Goal: Task Accomplishment & Management: Manage account settings

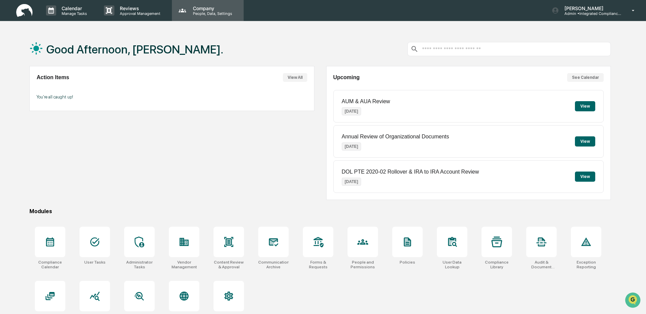
click at [206, 14] on p "People, Data, Settings" at bounding box center [211, 13] width 48 height 5
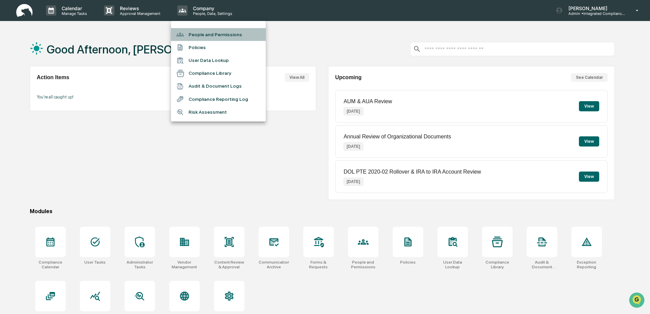
click at [205, 36] on li "People and Permissions" at bounding box center [218, 34] width 95 height 13
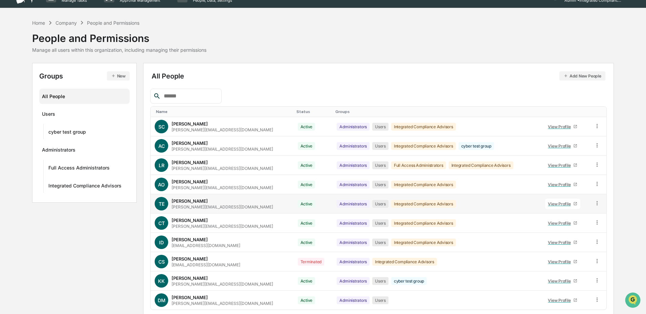
scroll to position [15, 0]
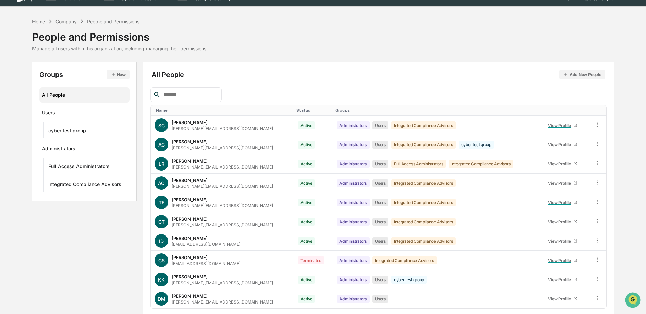
click at [44, 23] on div "Home" at bounding box center [38, 22] width 13 height 6
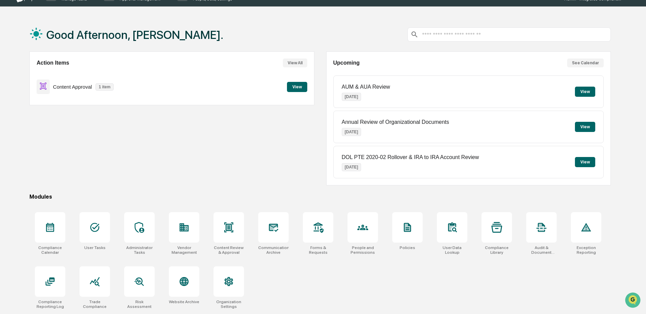
click at [296, 90] on button "View" at bounding box center [297, 87] width 20 height 10
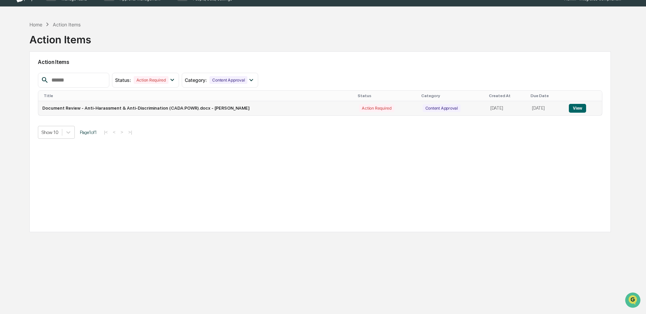
click at [585, 105] on button "View" at bounding box center [577, 108] width 17 height 9
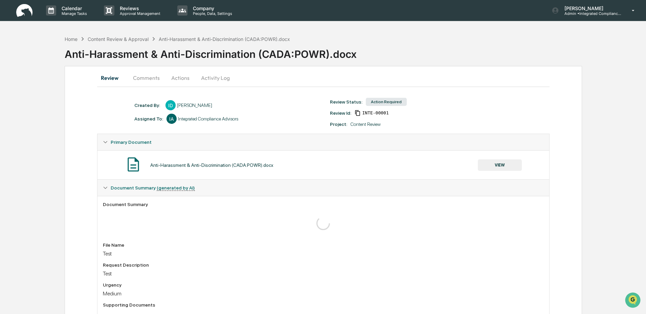
click at [497, 167] on button "VIEW" at bounding box center [500, 165] width 44 height 12
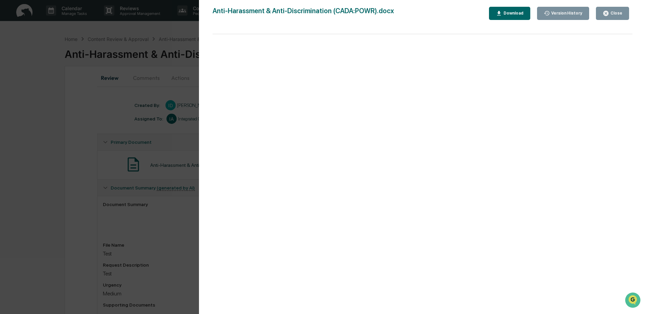
click at [498, 16] on icon "button" at bounding box center [499, 13] width 6 height 6
click at [381, 25] on div "Anti-Harassment & Anti-Discrimination (CADA:POWR).docx Close Version History Do…" at bounding box center [423, 164] width 420 height 314
click at [618, 11] on div "Close" at bounding box center [615, 13] width 13 height 5
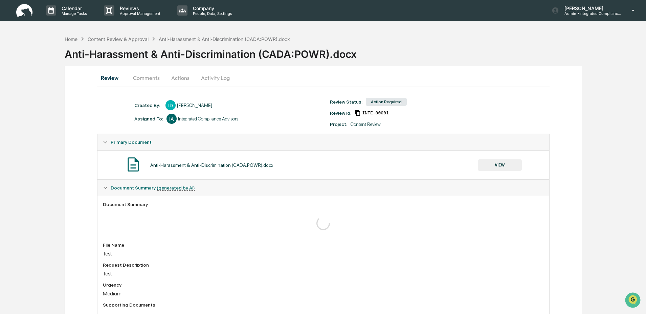
click at [171, 79] on button "Actions" at bounding box center [180, 78] width 30 height 16
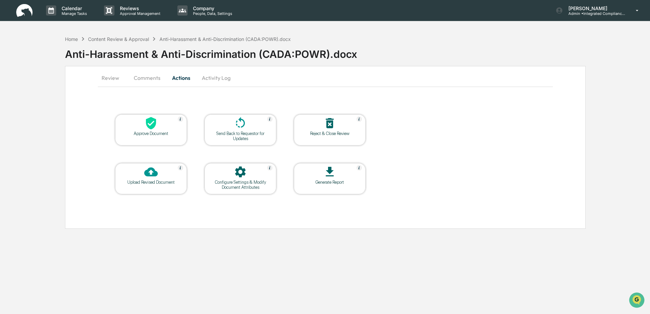
click at [144, 180] on div "Upload Revised Document" at bounding box center [150, 182] width 61 height 5
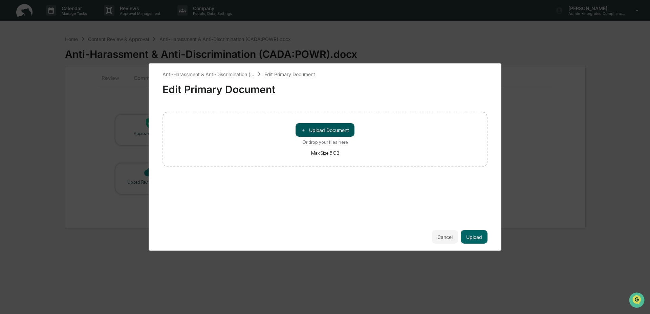
click at [321, 126] on button "＋ Upload Document" at bounding box center [324, 130] width 59 height 14
click at [474, 236] on button "Upload" at bounding box center [474, 237] width 27 height 14
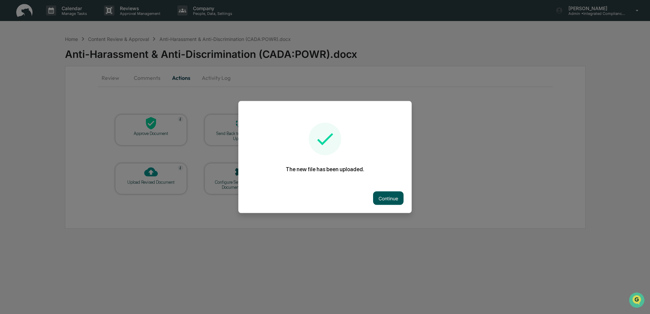
click at [389, 196] on button "Continue" at bounding box center [388, 199] width 30 height 14
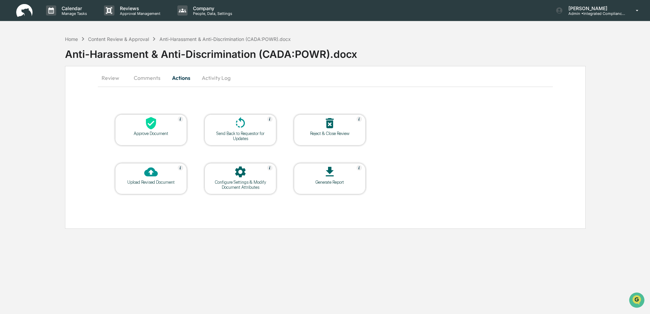
click at [230, 133] on div "Send Back to Requestor for Updates" at bounding box center [240, 136] width 61 height 10
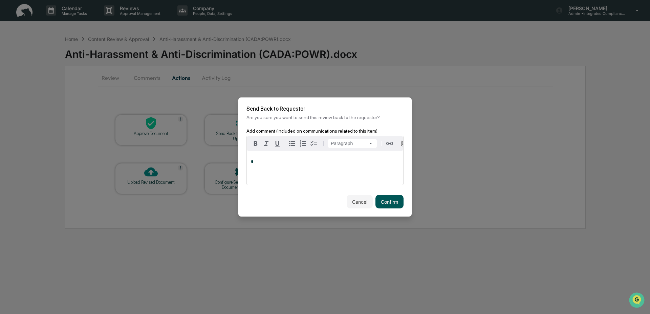
click at [388, 203] on button "Confirm" at bounding box center [389, 202] width 28 height 14
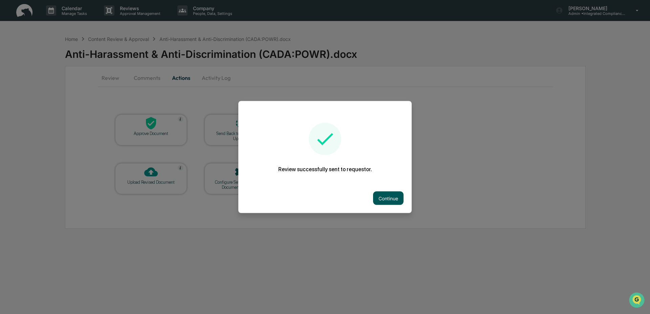
click at [388, 193] on button "Continue" at bounding box center [388, 199] width 30 height 14
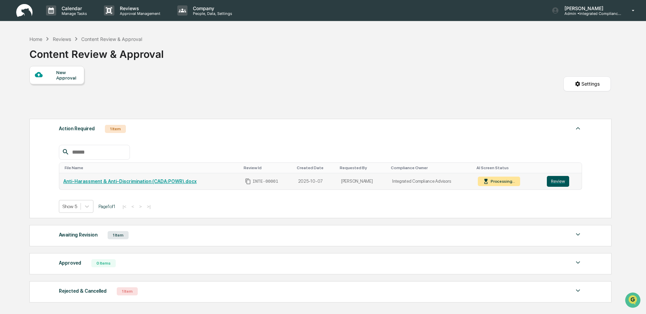
click at [561, 182] on button "Review" at bounding box center [558, 181] width 22 height 11
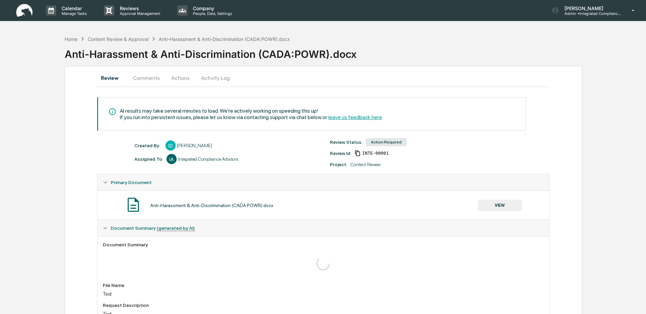
click at [175, 75] on button "Actions" at bounding box center [180, 78] width 30 height 16
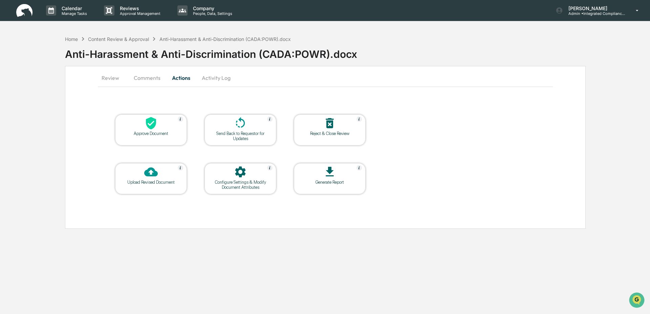
click at [163, 134] on div "Approve Document" at bounding box center [150, 133] width 61 height 5
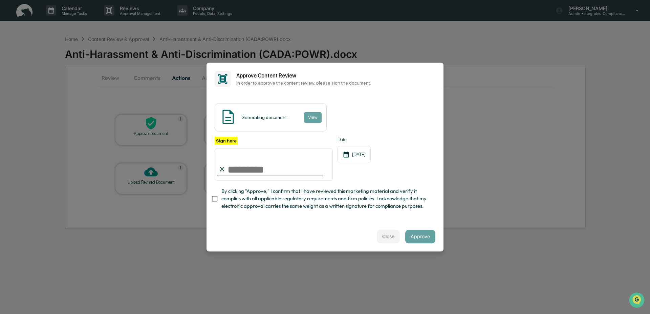
click at [237, 175] on div at bounding box center [270, 175] width 106 height 1
click at [237, 162] on input "Sign here" at bounding box center [274, 164] width 118 height 32
type input "**********"
click at [251, 198] on span "By clicking "Approve," I confirm that I have reviewed this marketing material a…" at bounding box center [325, 198] width 208 height 23
click at [384, 241] on button "Close" at bounding box center [388, 237] width 23 height 14
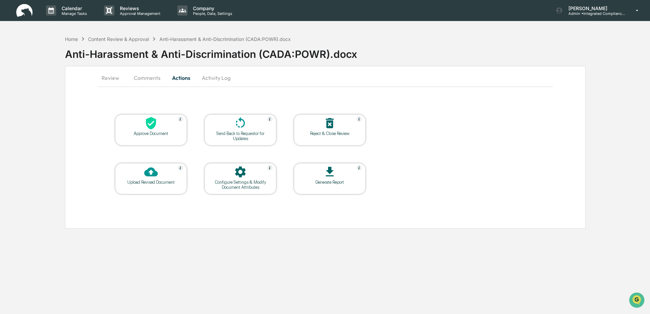
click at [163, 131] on div "Approve Document" at bounding box center [150, 133] width 61 height 5
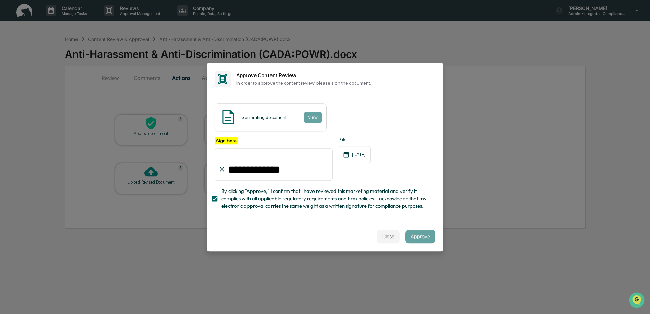
click at [431, 240] on div "Close Approve" at bounding box center [324, 237] width 237 height 30
click at [313, 171] on input "**********" at bounding box center [274, 164] width 118 height 32
click at [424, 238] on button "Approve" at bounding box center [420, 237] width 30 height 14
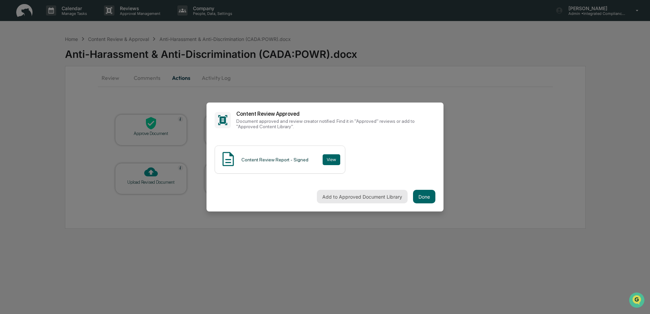
click at [369, 196] on button "Add to Approved Document Library" at bounding box center [362, 197] width 91 height 14
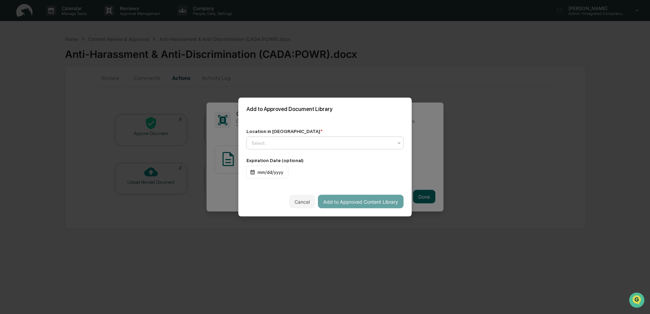
click at [279, 140] on div at bounding box center [321, 143] width 141 height 7
click at [281, 155] on div "Approved Content Library" at bounding box center [323, 157] width 153 height 14
click at [281, 170] on div "mm/dd/yyyy" at bounding box center [267, 172] width 42 height 13
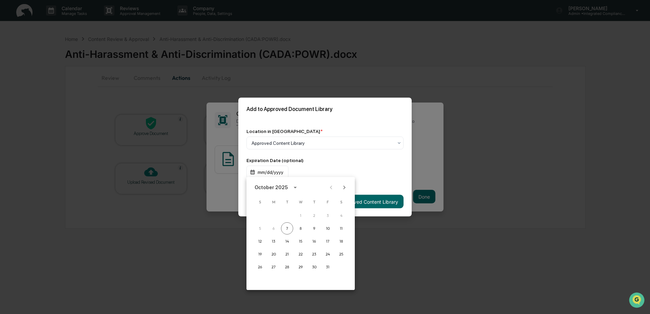
click at [346, 165] on div at bounding box center [325, 157] width 650 height 314
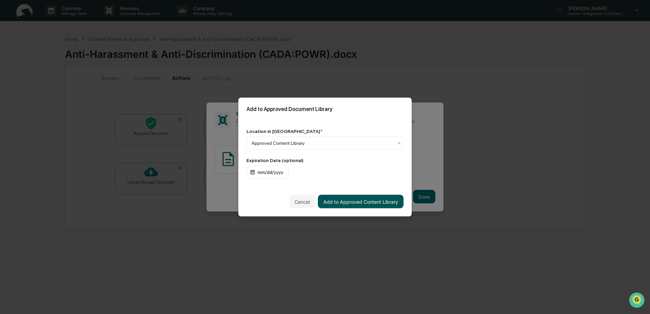
click at [356, 201] on button "Add to Approved Content Library" at bounding box center [361, 202] width 86 height 14
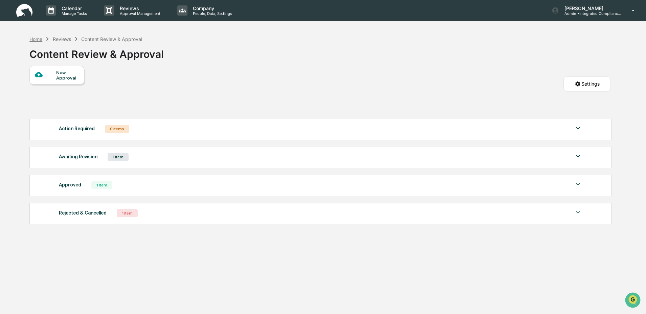
click at [37, 40] on div "Home" at bounding box center [35, 39] width 13 height 6
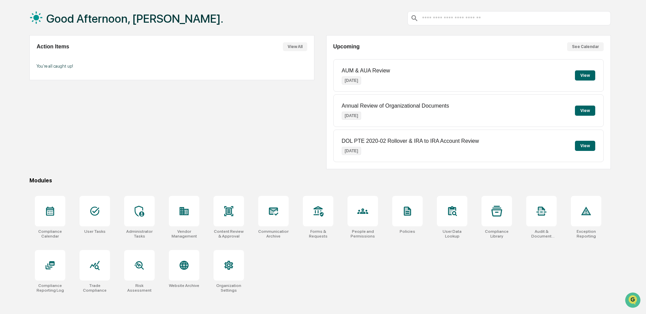
scroll to position [32, 0]
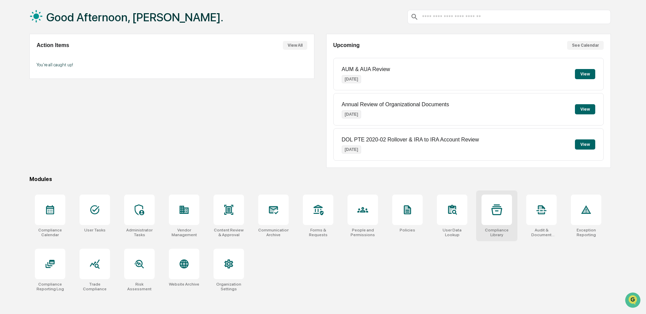
click at [489, 209] on div at bounding box center [497, 210] width 30 height 30
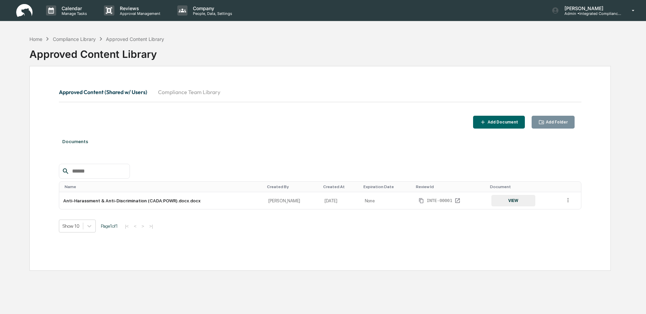
click at [190, 94] on button "Compliance Team Library" at bounding box center [189, 92] width 73 height 16
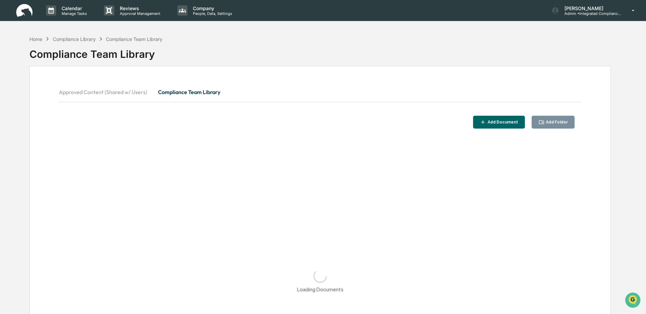
click at [118, 89] on button "Approved Content (Shared w/ Users)" at bounding box center [106, 92] width 94 height 16
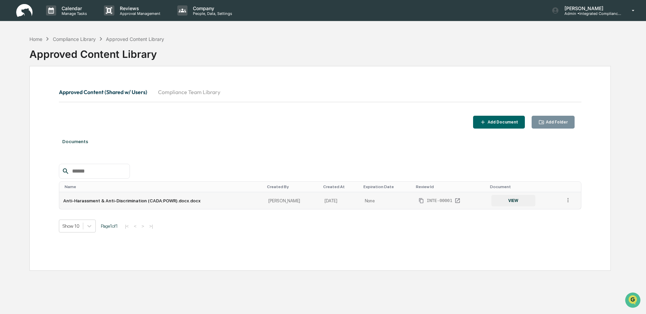
click at [566, 199] on icon at bounding box center [568, 200] width 6 height 6
click at [558, 232] on div "Archive" at bounding box center [553, 231] width 38 height 11
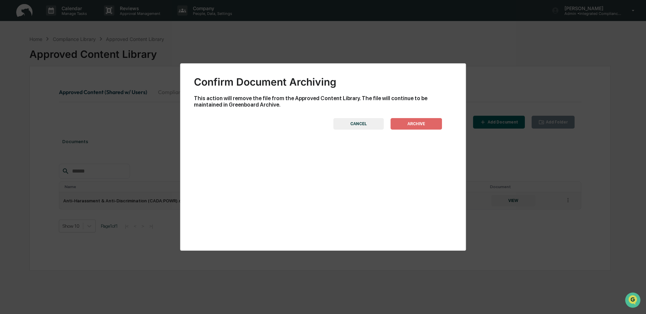
click at [422, 119] on button "ARCHIVE" at bounding box center [416, 124] width 51 height 12
